Goal: Check status: Check status

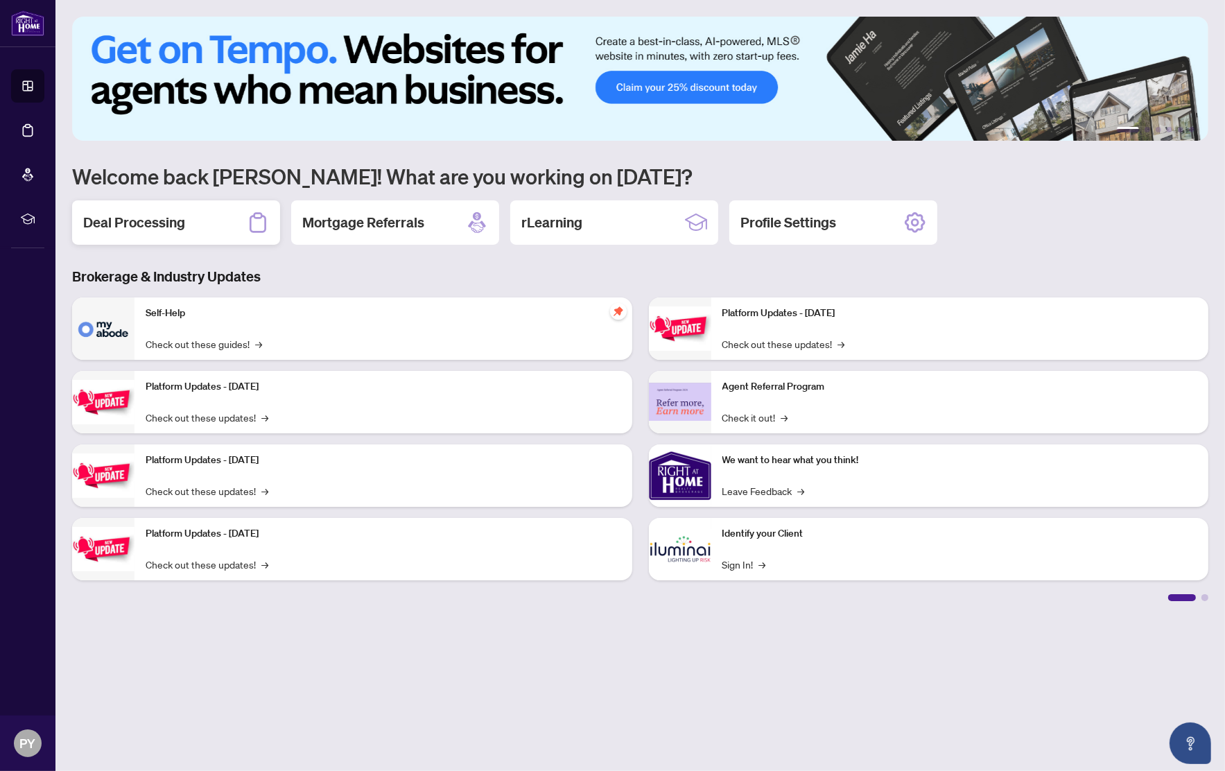
click at [187, 229] on div "Deal Processing" at bounding box center [176, 222] width 208 height 44
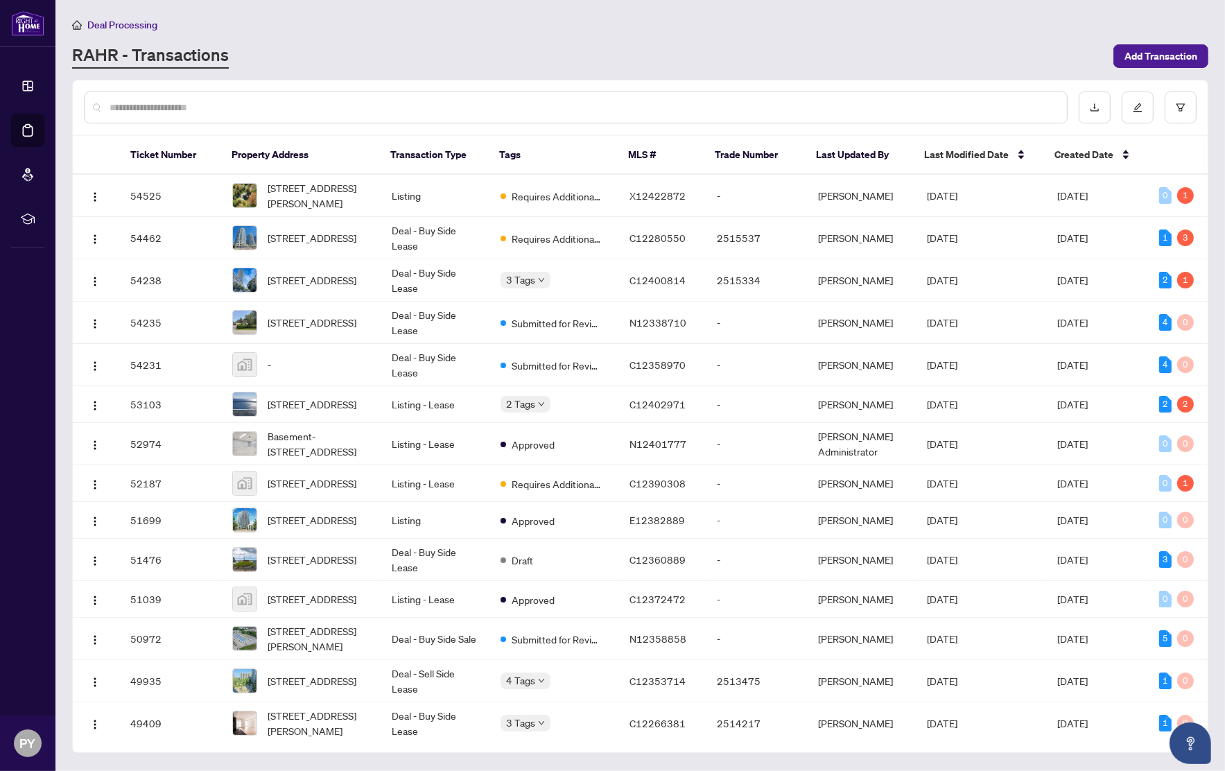
click at [319, 105] on input "text" at bounding box center [583, 107] width 946 height 15
type input "***"
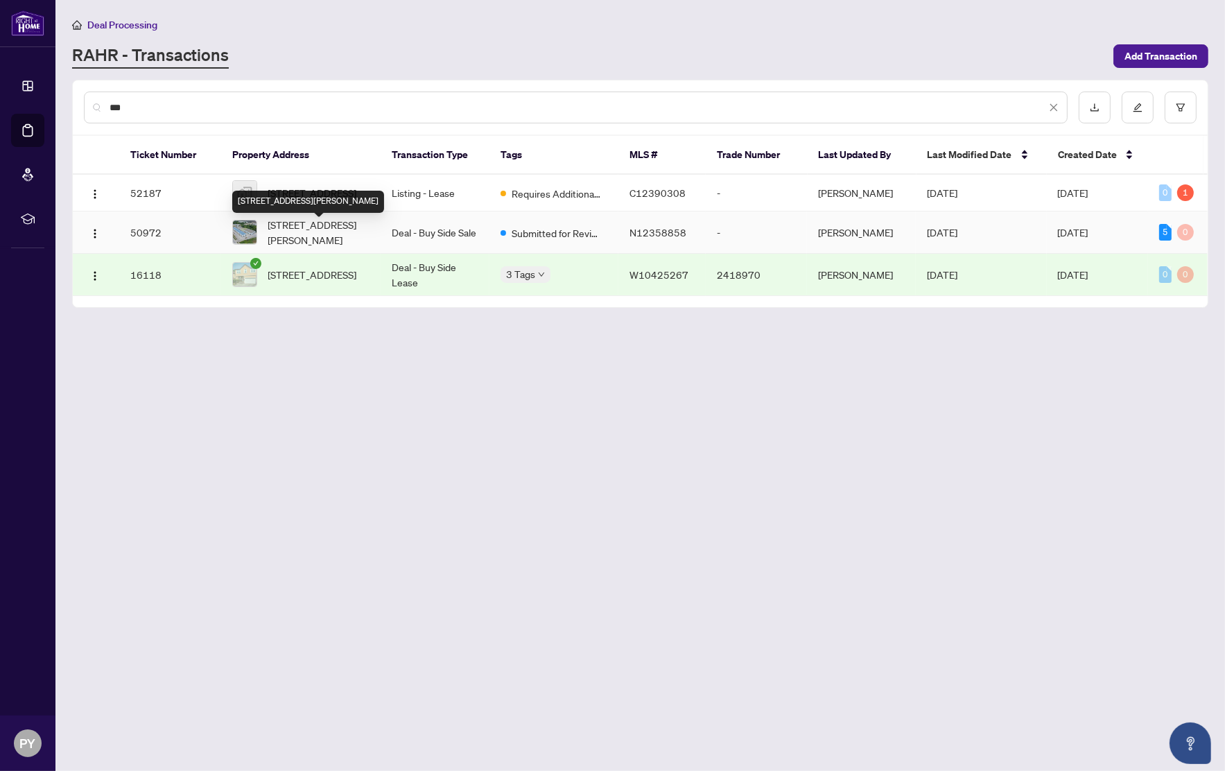
click at [306, 230] on span "[STREET_ADDRESS][PERSON_NAME]" at bounding box center [318, 232] width 101 height 30
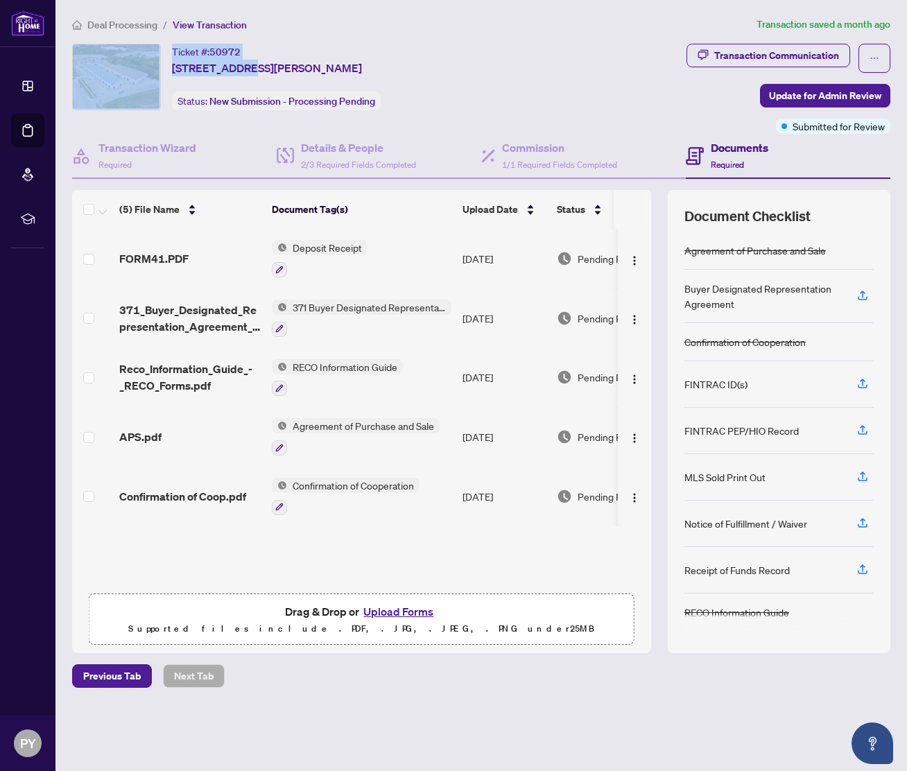
drag, startPoint x: 247, startPoint y: 53, endPoint x: 150, endPoint y: 58, distance: 97.2
click at [150, 58] on div "Ticket #: 50972 [STREET_ADDRESS][PERSON_NAME] Status: New Submission - Processi…" at bounding box center [301, 77] width 459 height 67
click at [189, 51] on div "Ticket #: 50972" at bounding box center [206, 52] width 69 height 16
